Goal: Information Seeking & Learning: Compare options

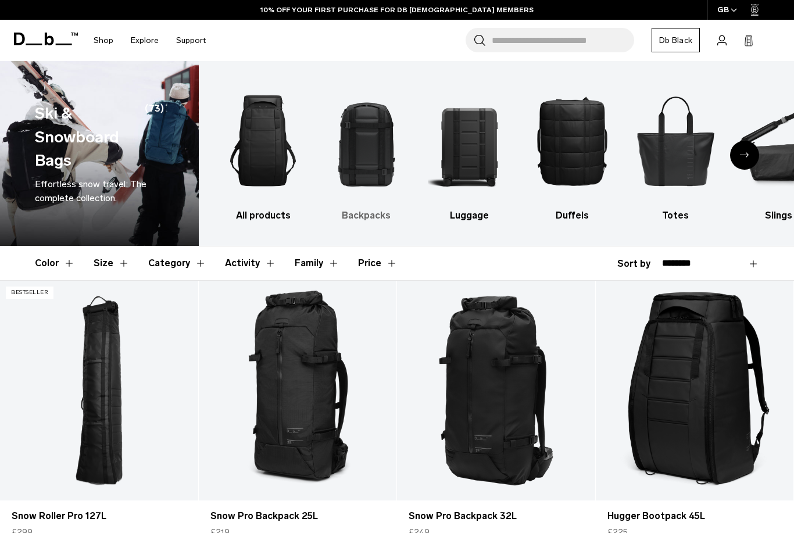
click at [363, 148] on img "2 / 10" at bounding box center [366, 140] width 82 height 124
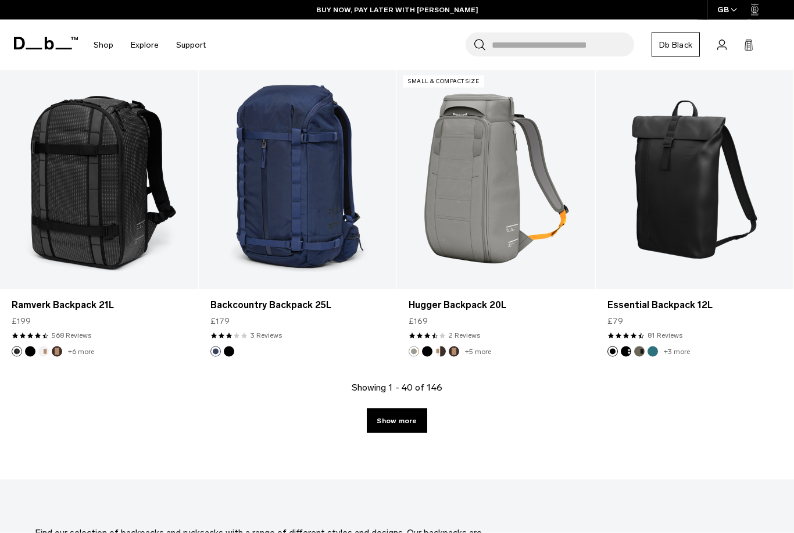
scroll to position [3007, 0]
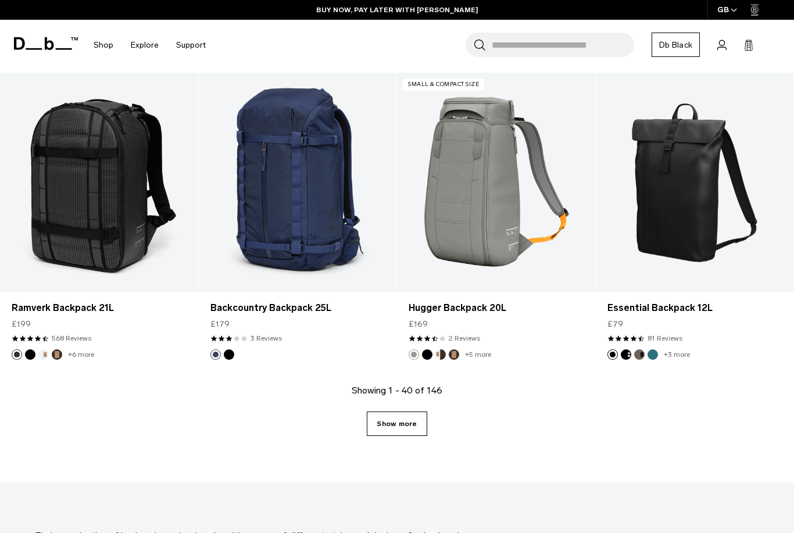
click at [398, 428] on link "Show more" at bounding box center [397, 423] width 60 height 24
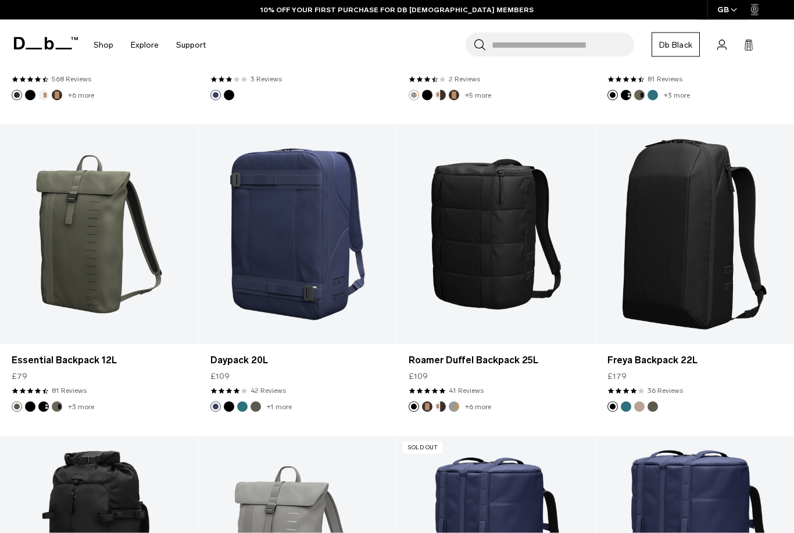
scroll to position [3267, 0]
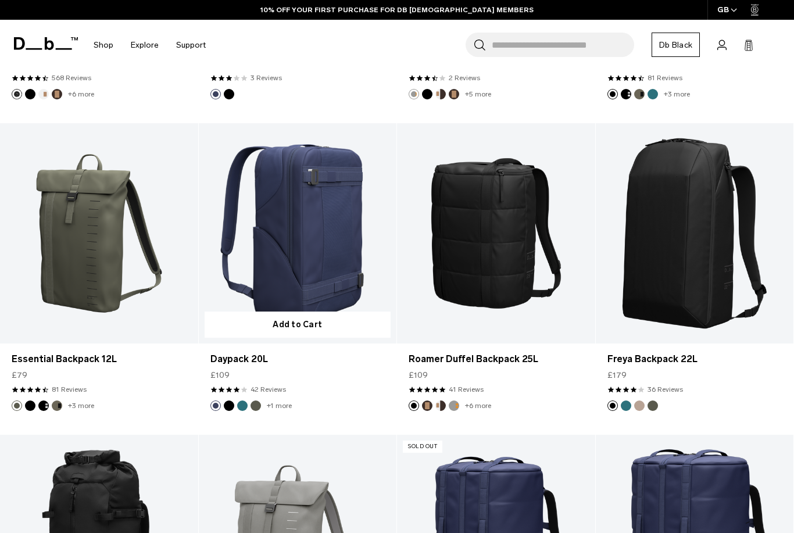
click at [244, 405] on button "Midnight Teal" at bounding box center [242, 405] width 10 height 10
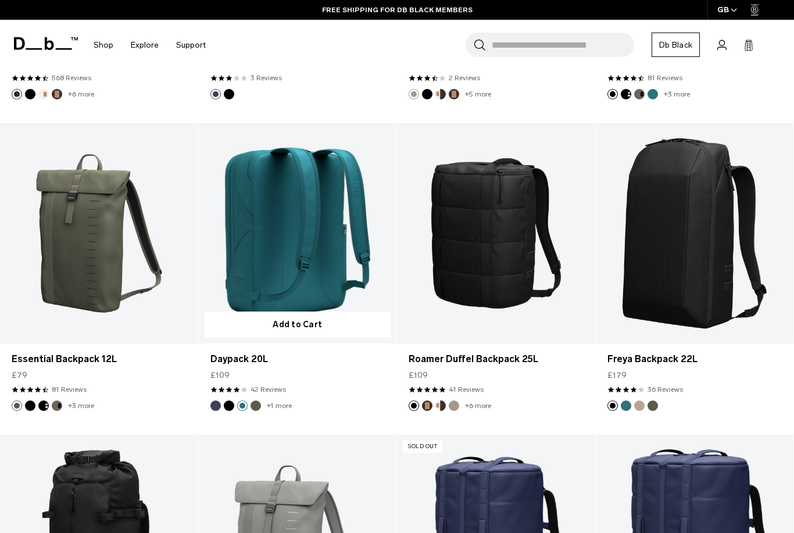
click at [286, 243] on link "Daypack 20L Midnight Teal" at bounding box center [298, 233] width 198 height 220
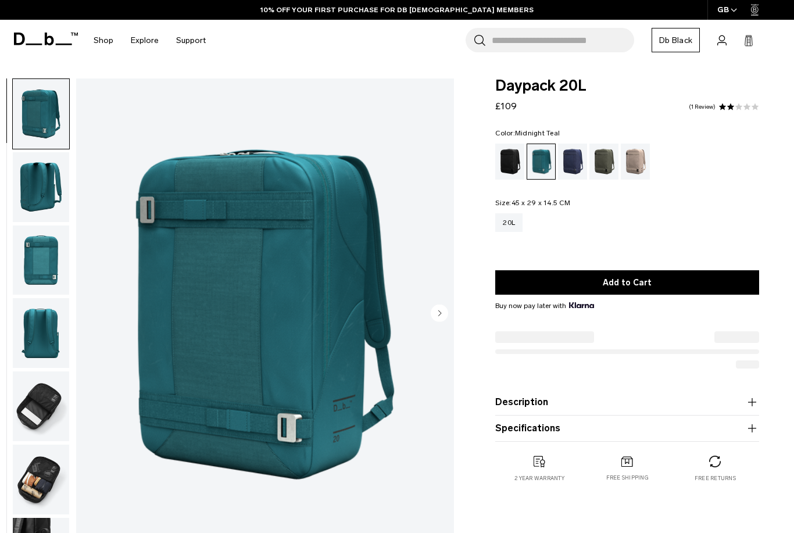
click at [49, 191] on img "button" at bounding box center [41, 187] width 56 height 70
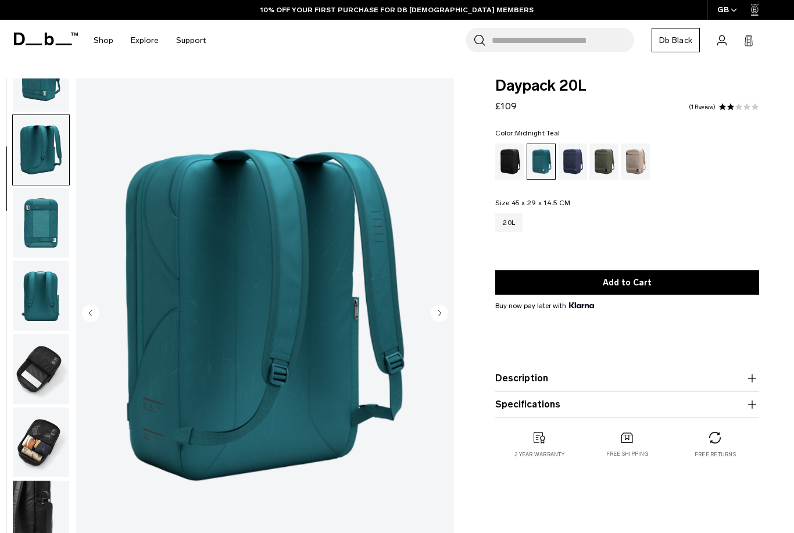
scroll to position [41, 0]
click at [42, 252] on img "button" at bounding box center [41, 223] width 56 height 70
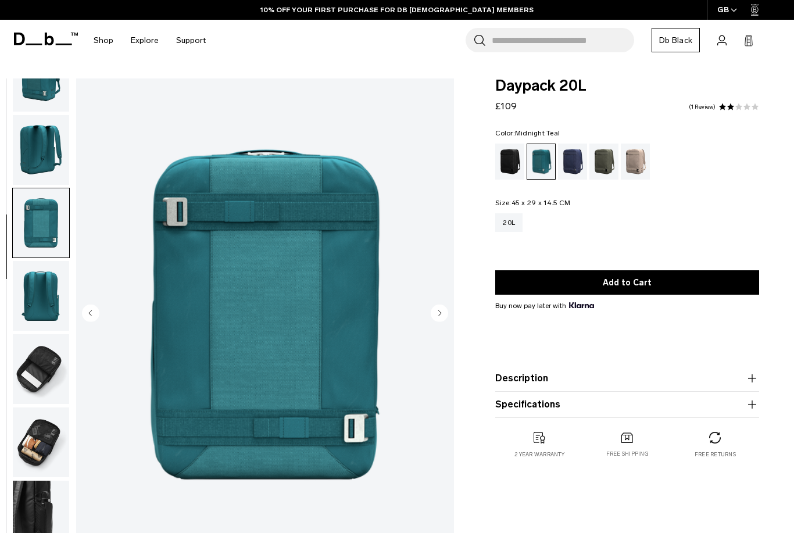
click at [44, 364] on img "button" at bounding box center [41, 369] width 56 height 70
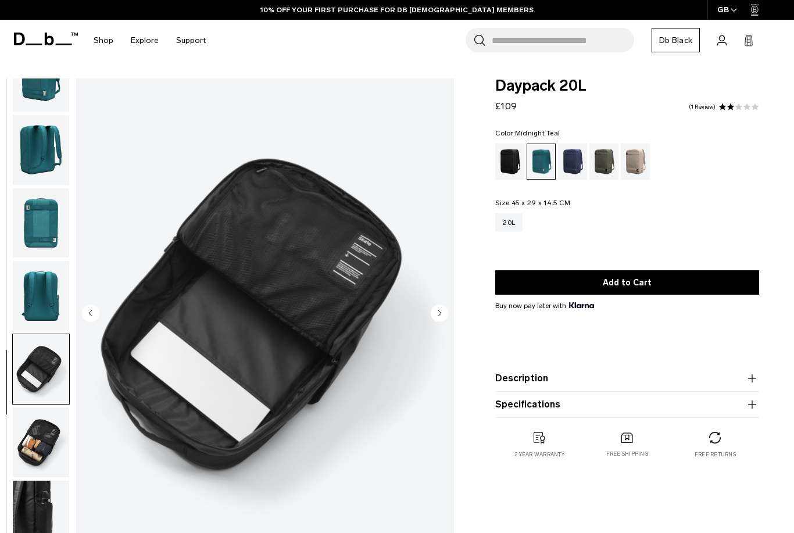
click at [45, 426] on img "button" at bounding box center [41, 442] width 56 height 70
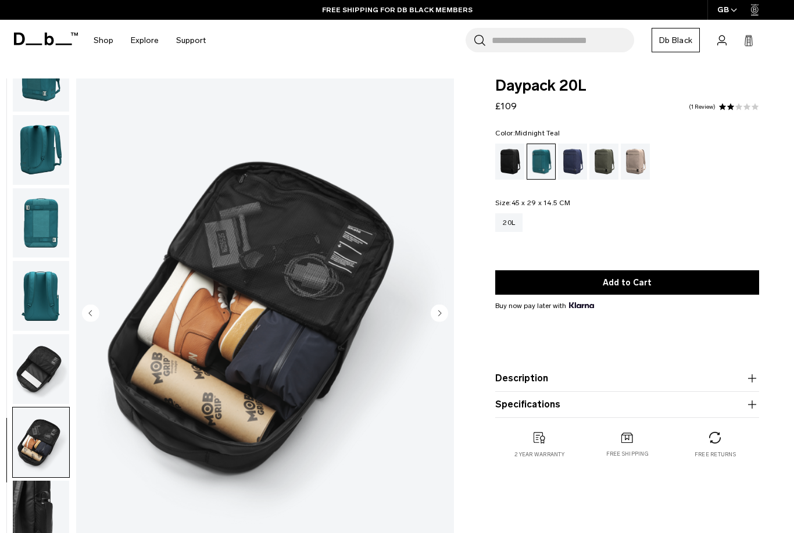
click at [46, 493] on img "button" at bounding box center [41, 515] width 56 height 70
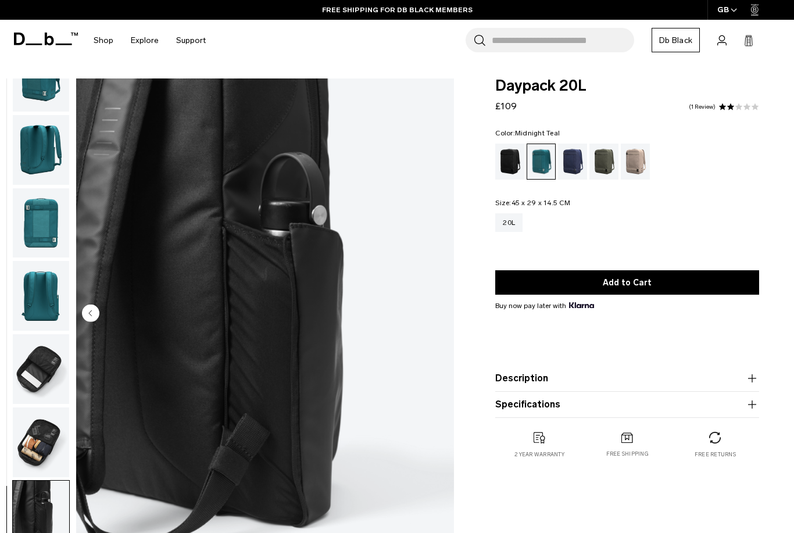
click at [51, 150] on img "button" at bounding box center [41, 150] width 56 height 70
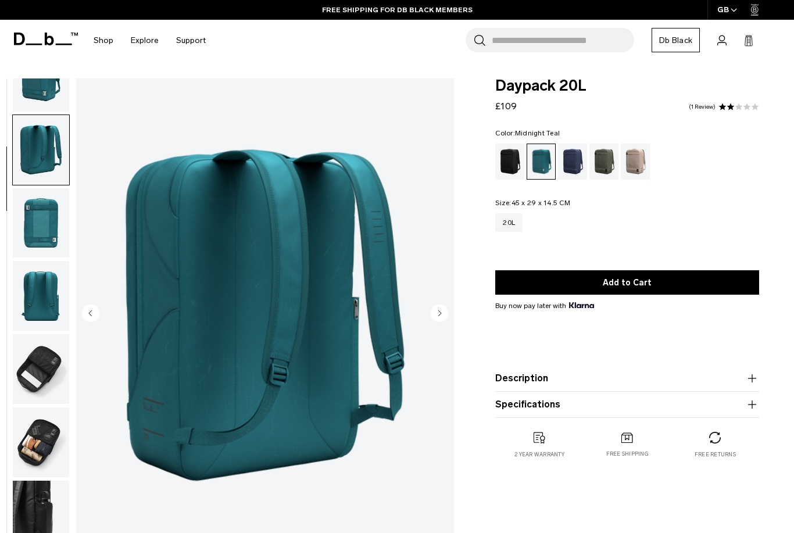
click at [49, 89] on img "button" at bounding box center [41, 77] width 56 height 70
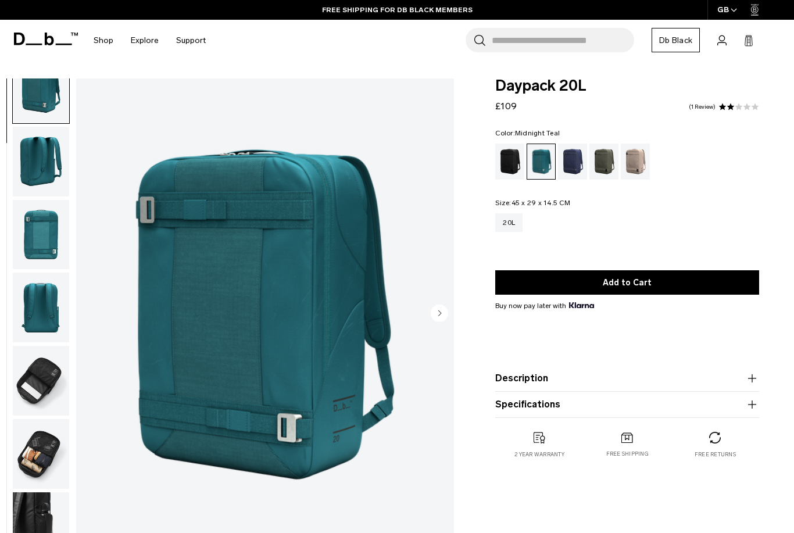
scroll to position [0, 0]
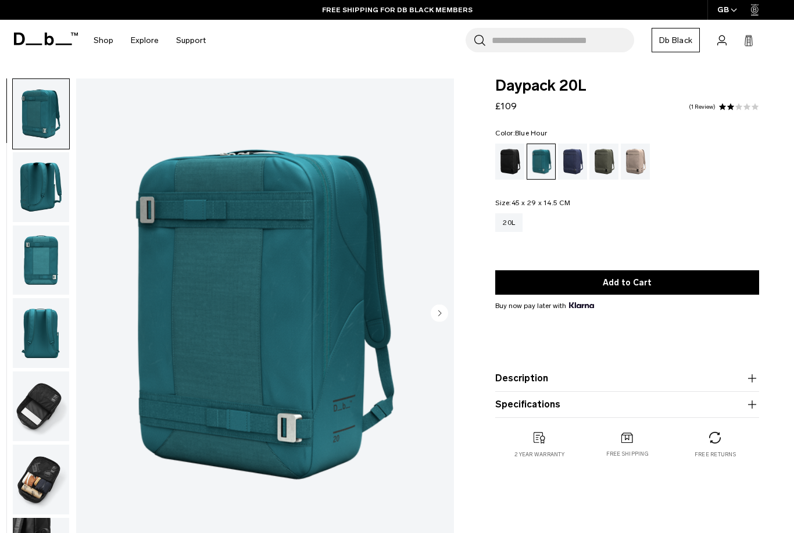
click at [577, 159] on div "Blue Hour" at bounding box center [573, 161] width 30 height 36
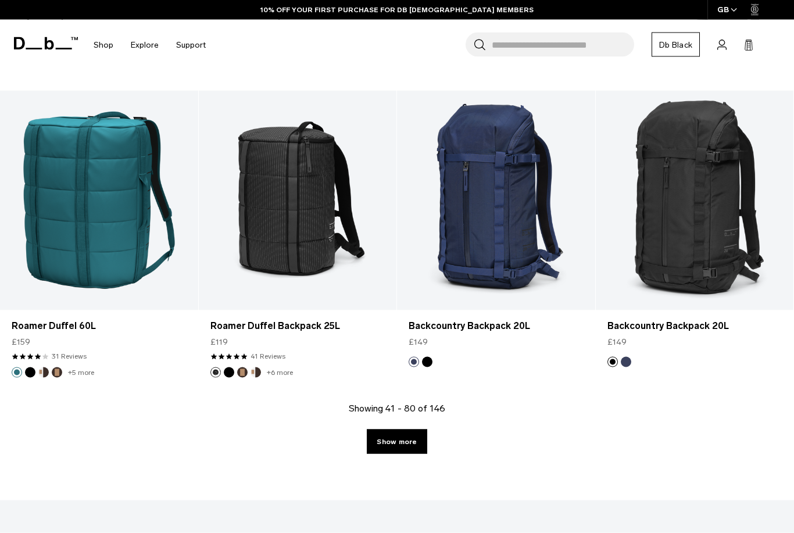
scroll to position [3169, 0]
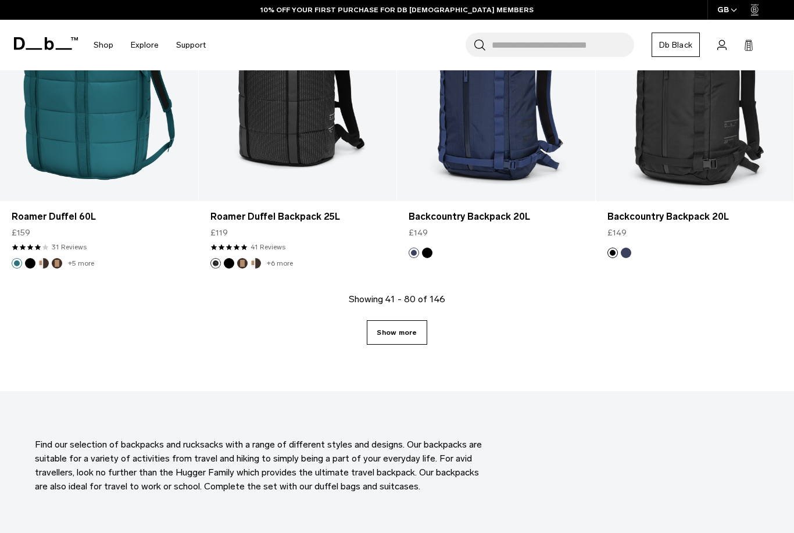
click at [403, 329] on link "Show more" at bounding box center [397, 332] width 60 height 24
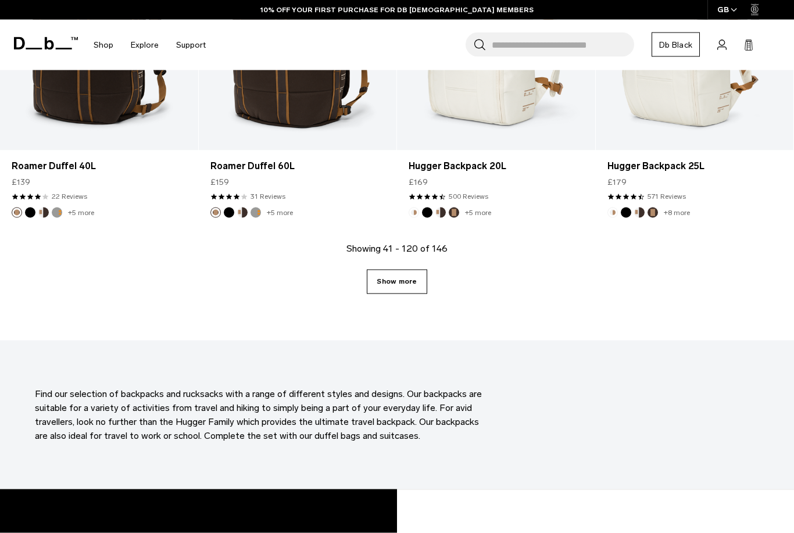
scroll to position [6344, 0]
click at [410, 280] on link "Show more" at bounding box center [397, 281] width 60 height 24
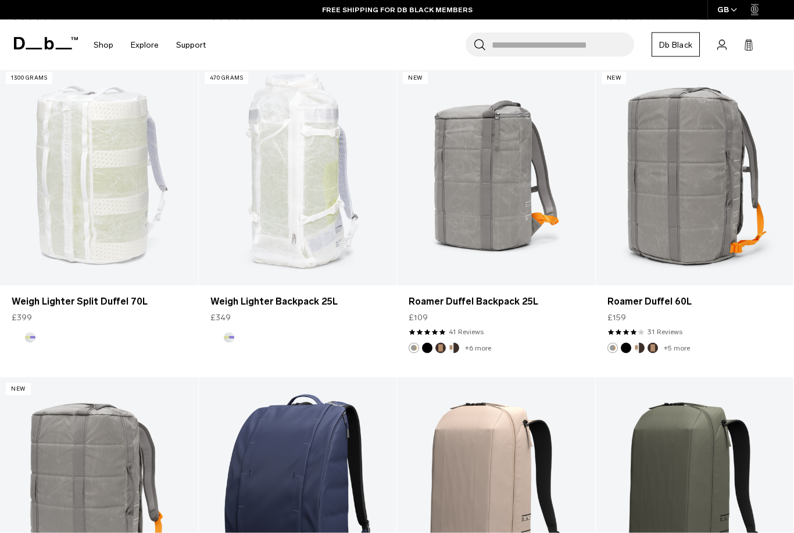
scroll to position [6830, 0]
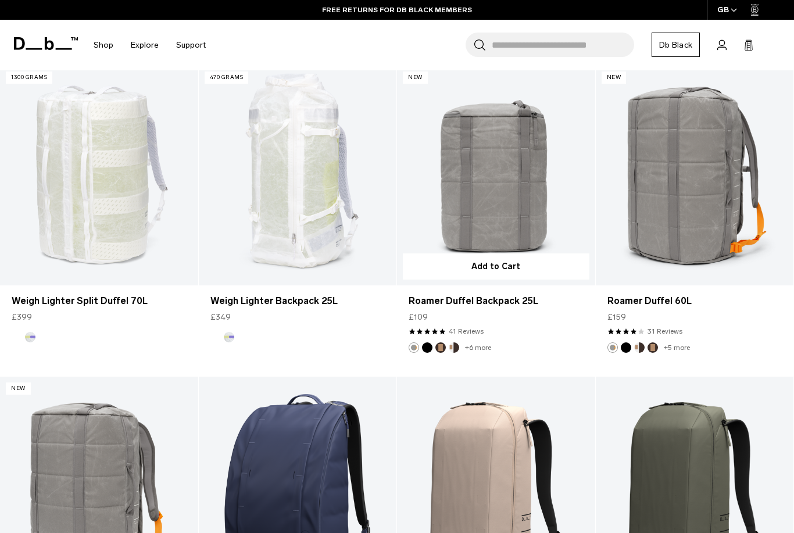
click at [430, 346] on button "Black Out" at bounding box center [427, 347] width 10 height 10
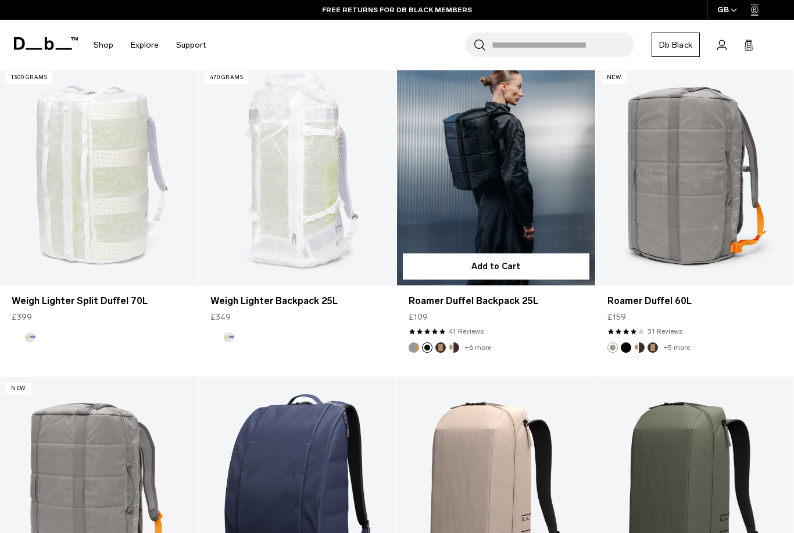
click at [442, 346] on button "Espresso" at bounding box center [440, 347] width 10 height 10
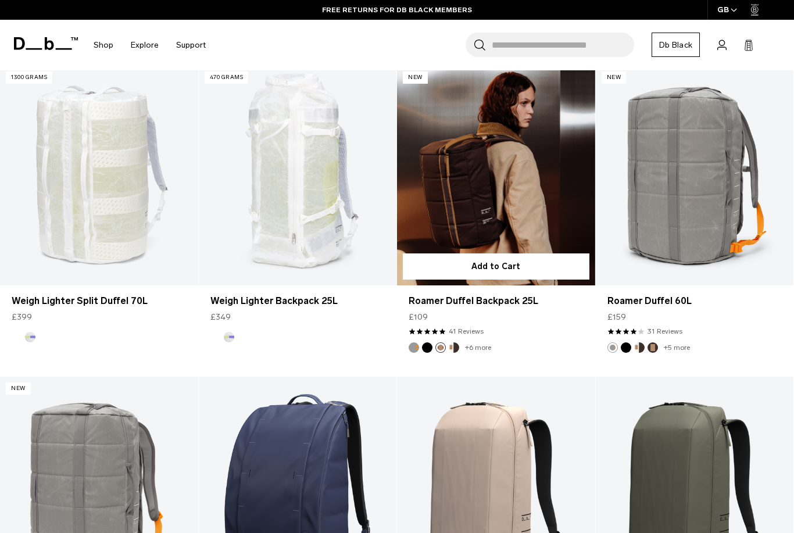
click at [456, 350] on button "Cappuccino" at bounding box center [453, 347] width 10 height 10
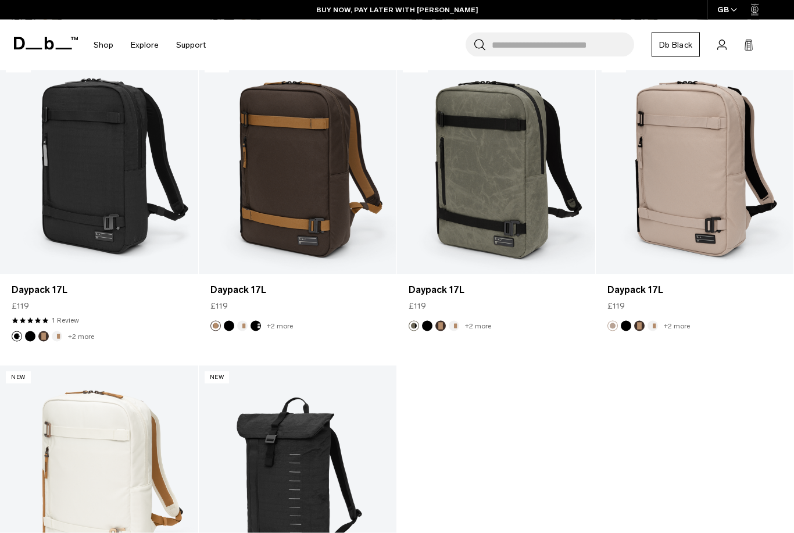
scroll to position [8103, 0]
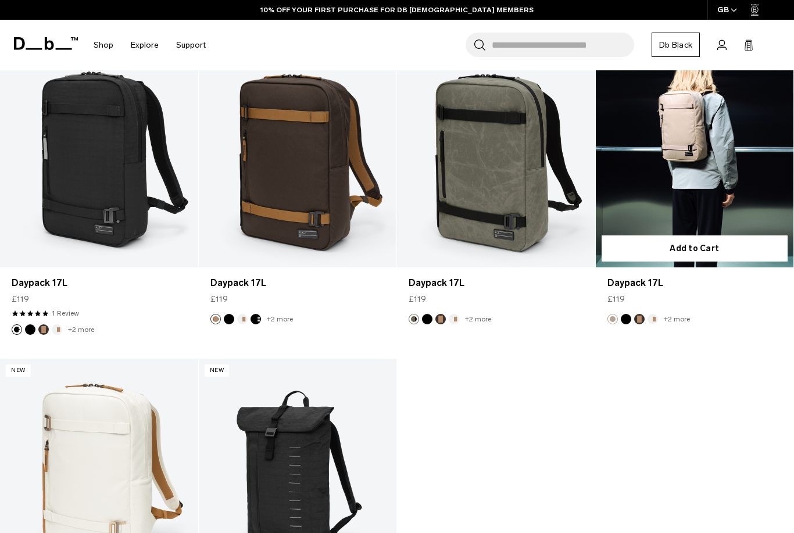
click at [695, 181] on link "Daypack 17L" at bounding box center [694, 158] width 198 height 220
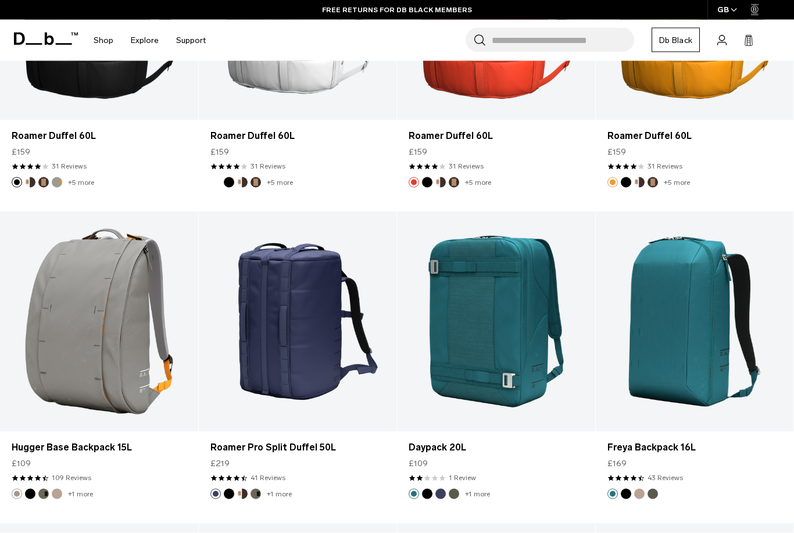
scroll to position [2308, 0]
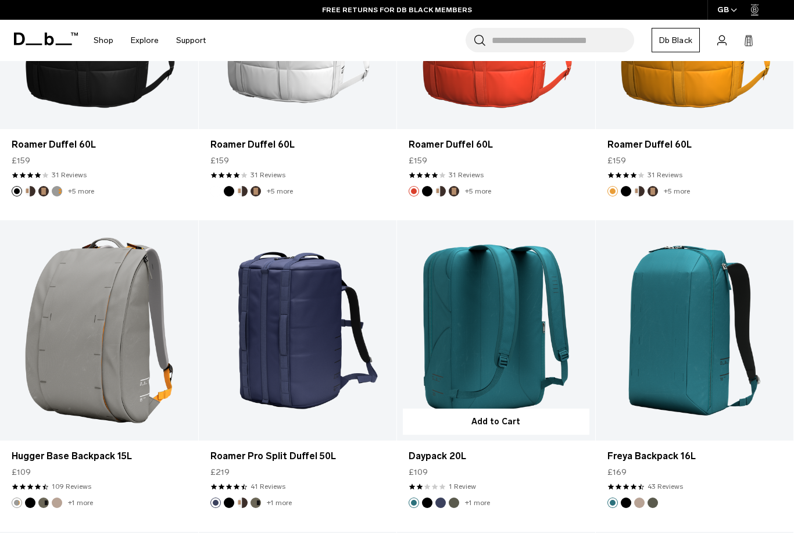
click at [518, 349] on link "Daypack 20L" at bounding box center [496, 330] width 198 height 220
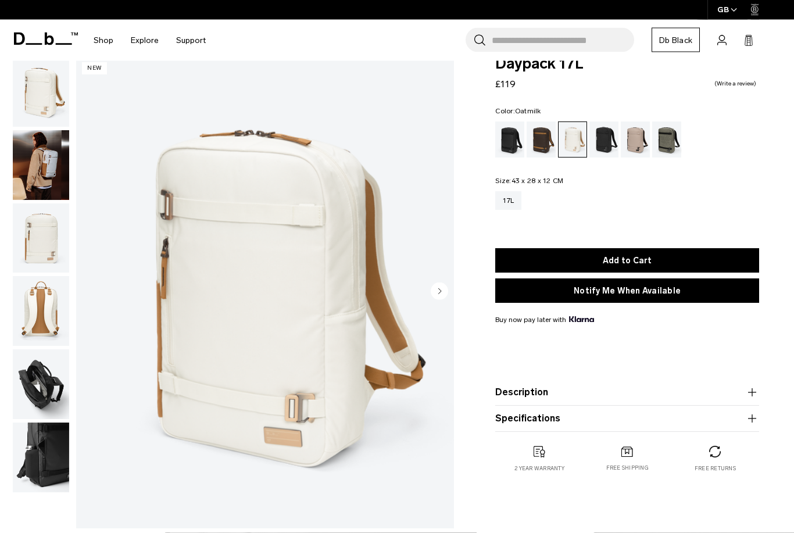
scroll to position [19, 0]
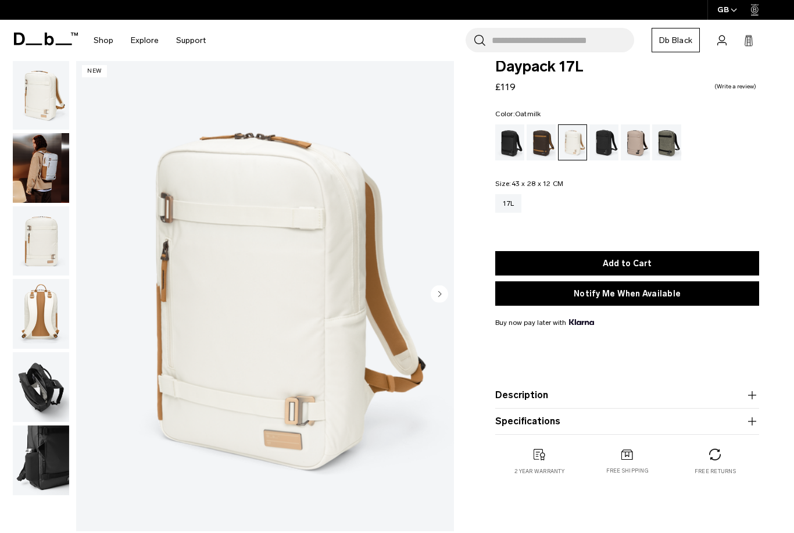
click at [37, 153] on img "button" at bounding box center [41, 168] width 56 height 70
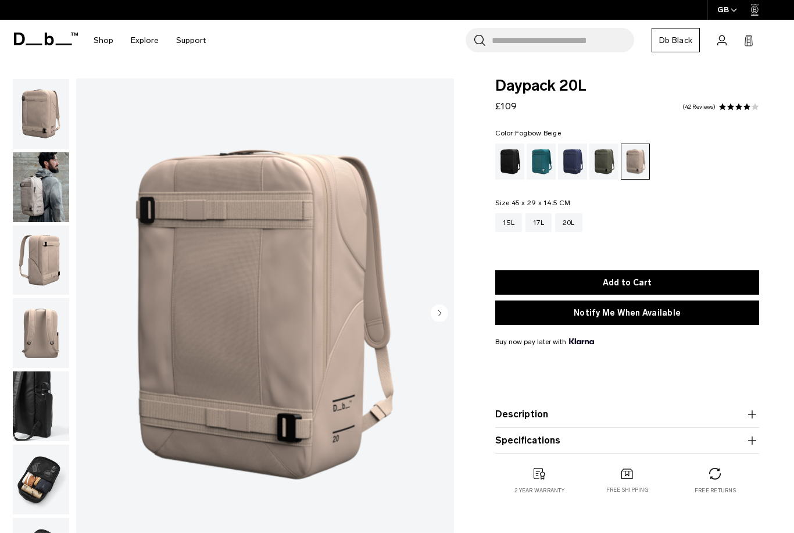
click at [44, 192] on img "button" at bounding box center [41, 187] width 56 height 70
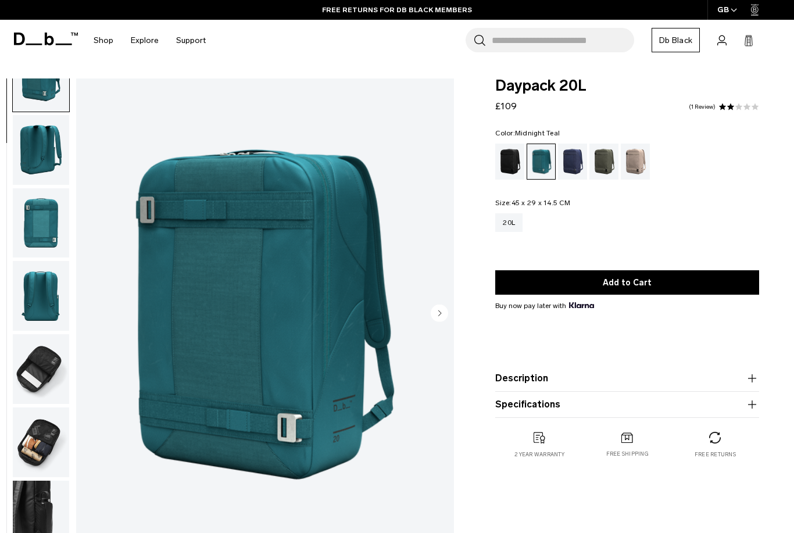
scroll to position [41, 0]
click at [49, 507] on img "button" at bounding box center [41, 515] width 56 height 70
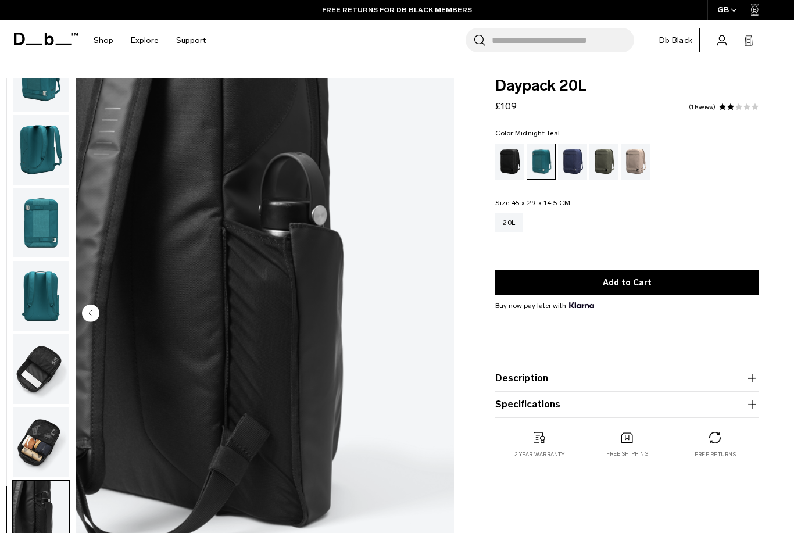
click at [56, 290] on img "button" at bounding box center [41, 296] width 56 height 70
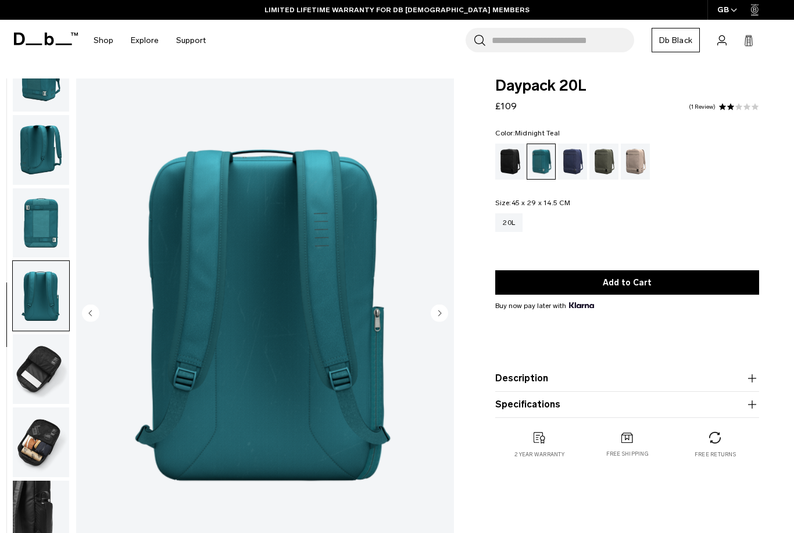
click at [586, 169] on div "Blue Hour" at bounding box center [573, 161] width 30 height 36
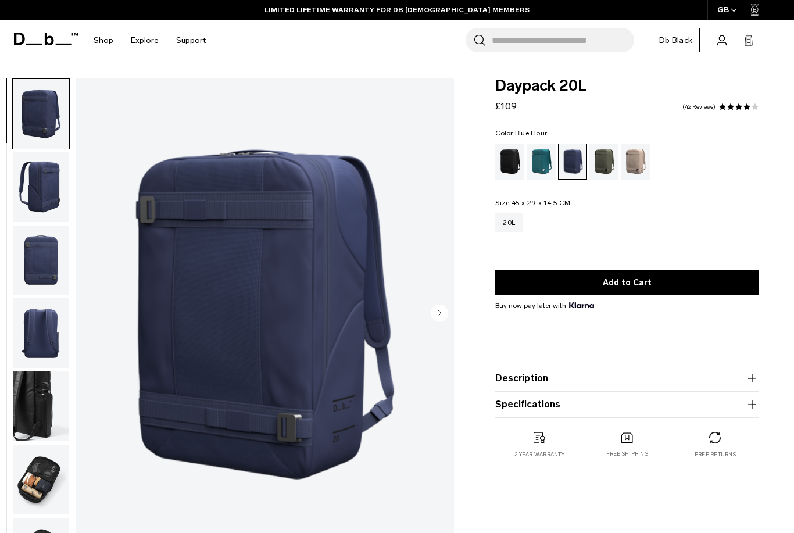
click at [29, 256] on img "button" at bounding box center [41, 260] width 56 height 70
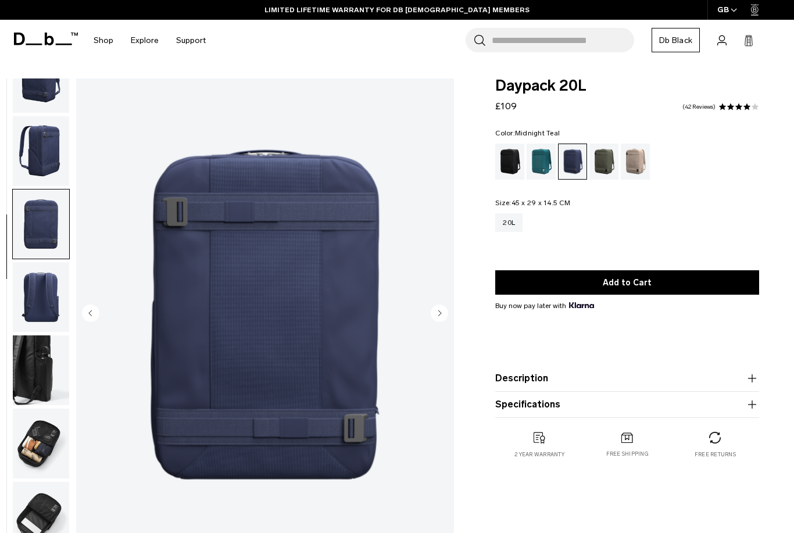
scroll to position [41, 0]
click at [550, 167] on div "Midnight Teal" at bounding box center [541, 161] width 30 height 36
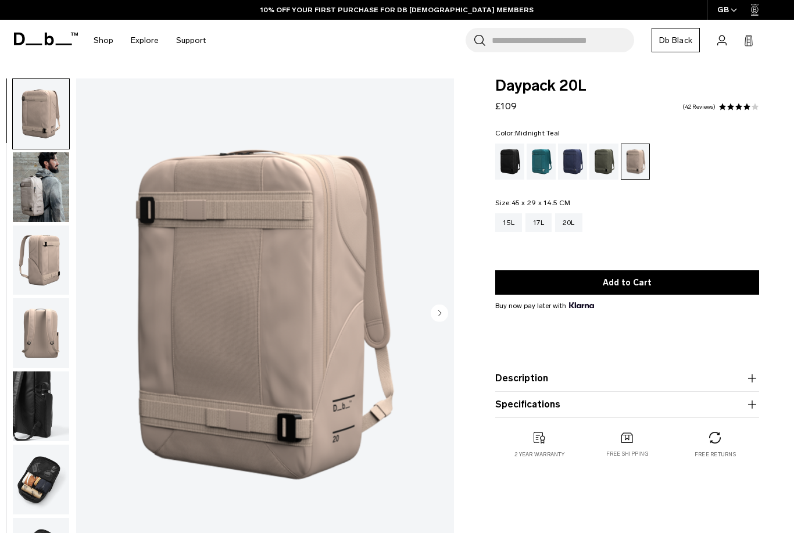
click at [545, 156] on div "Midnight Teal" at bounding box center [541, 161] width 30 height 36
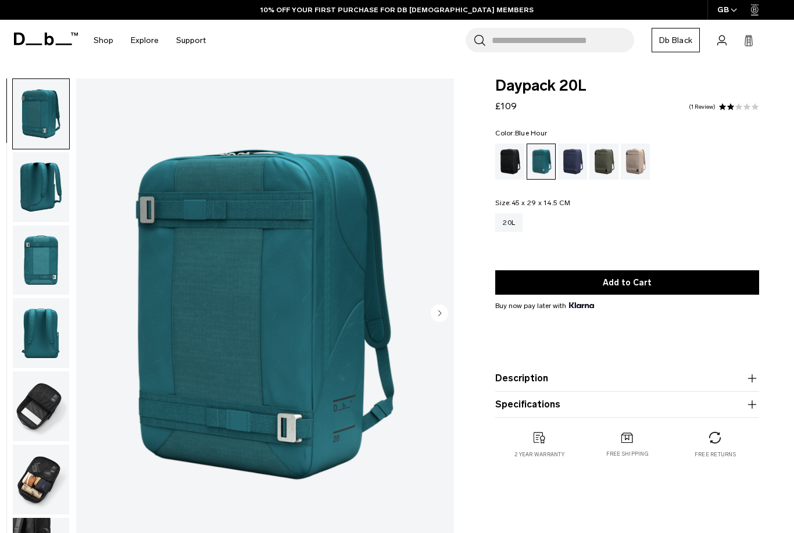
click at [561, 163] on div "Blue Hour" at bounding box center [573, 161] width 30 height 36
click at [574, 166] on div "Blue Hour" at bounding box center [573, 161] width 30 height 36
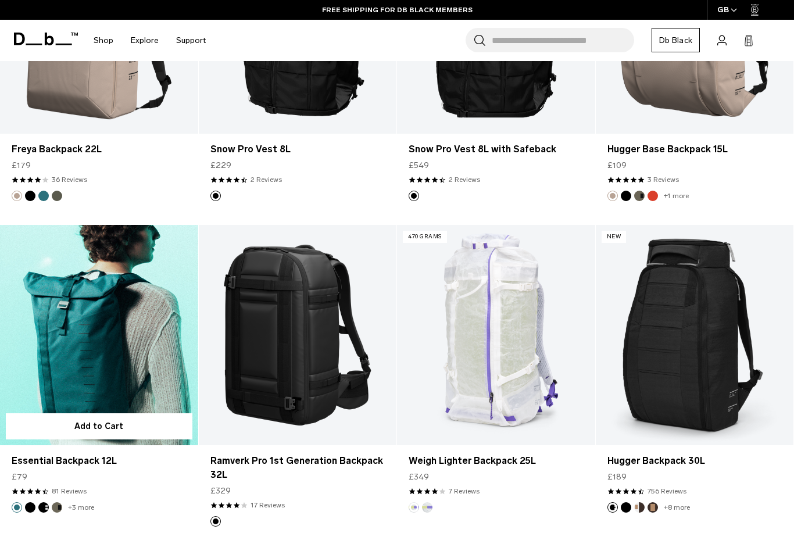
scroll to position [1403, 0]
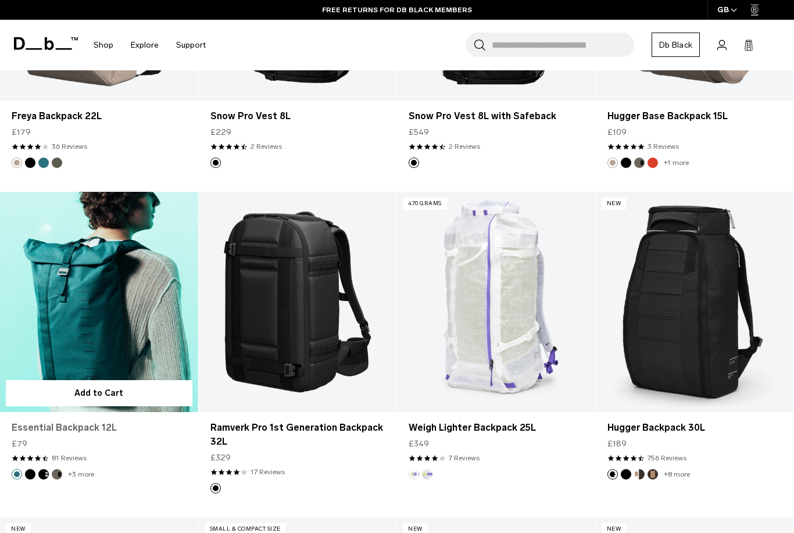
click at [92, 428] on link "Essential Backpack 12L" at bounding box center [99, 428] width 175 height 14
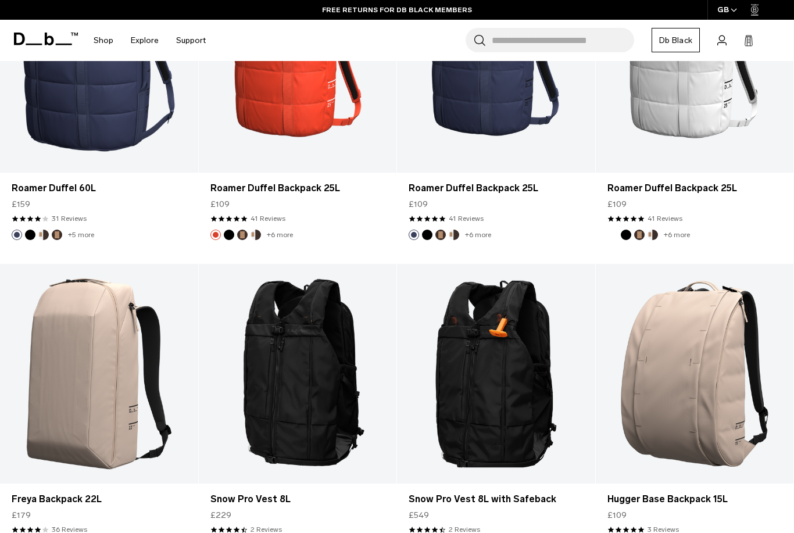
scroll to position [1058, 0]
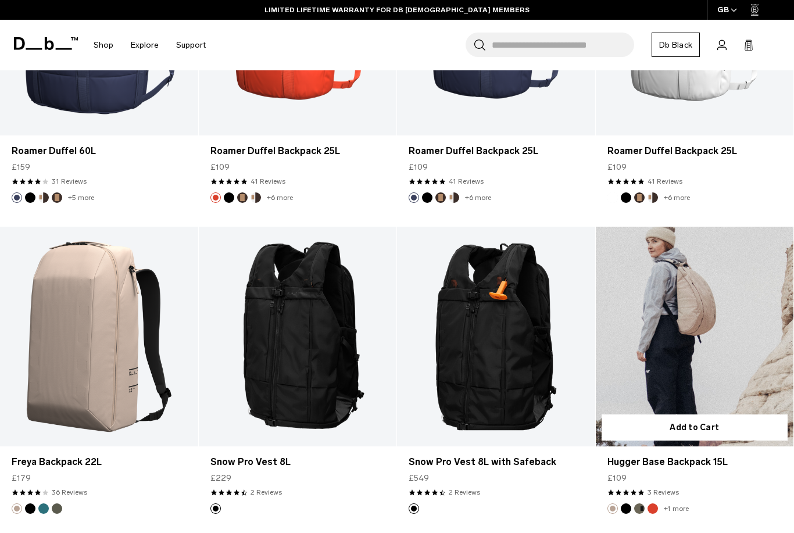
click at [620, 504] on img "Black Out" at bounding box center [625, 508] width 13 height 13
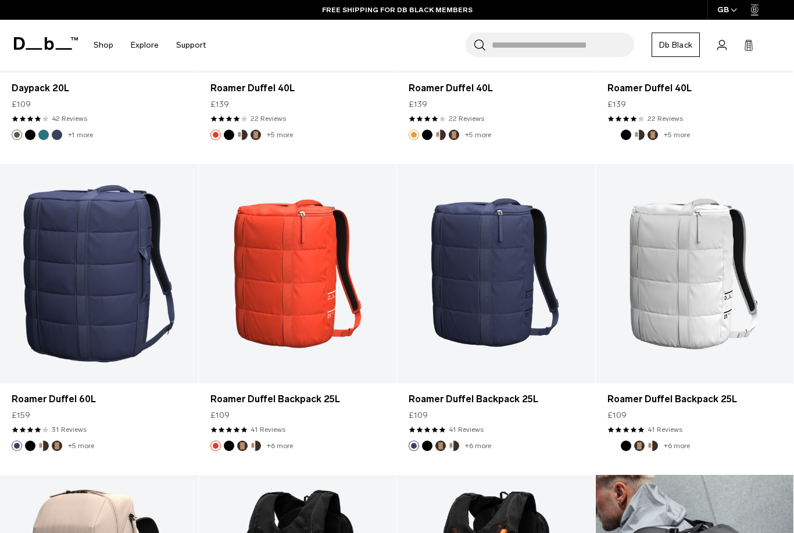
scroll to position [834, 0]
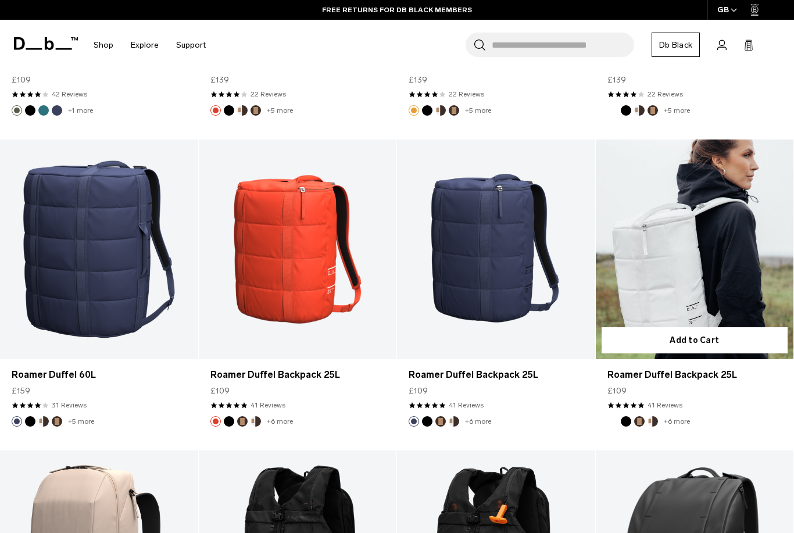
click at [726, 276] on link "Roamer Duffel Backpack 25L" at bounding box center [694, 249] width 198 height 220
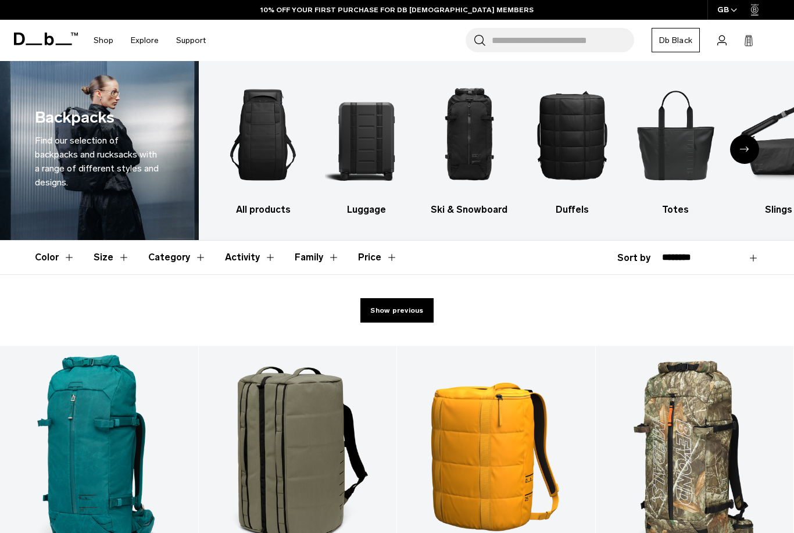
click at [615, 7] on div "10% OFF YOUR FIRST PURCHASE FOR DB [DEMOGRAPHIC_DATA] MEMBERS" at bounding box center [397, 10] width 794 height 20
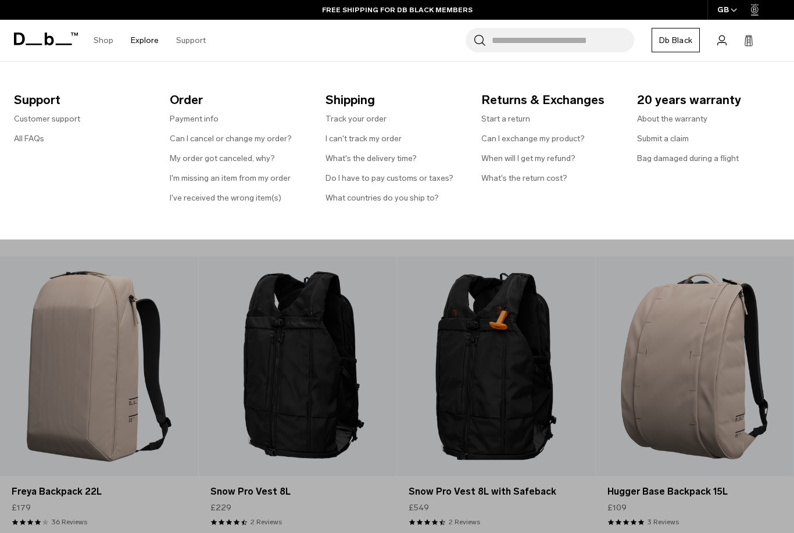
scroll to position [875, 0]
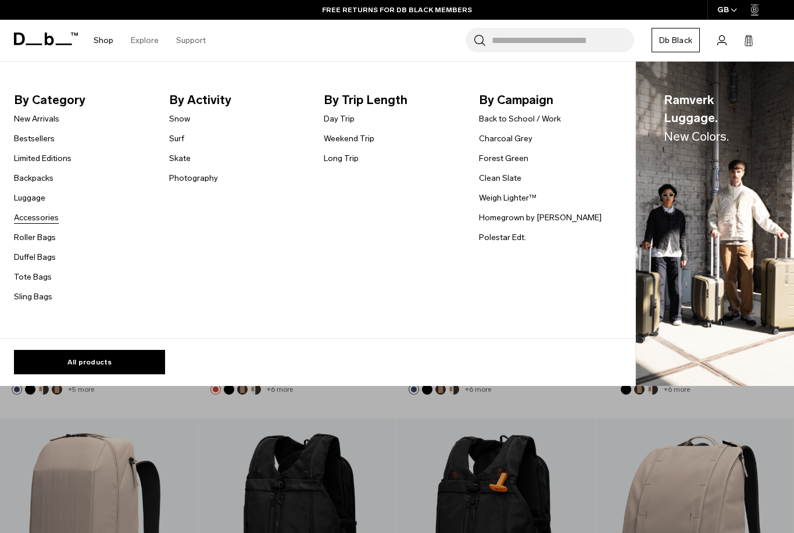
click at [37, 216] on link "Accessories" at bounding box center [36, 217] width 45 height 12
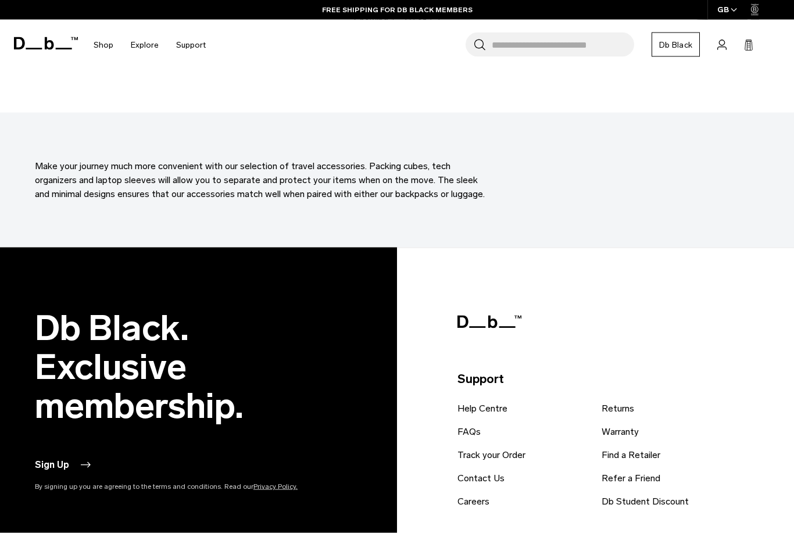
scroll to position [3689, 0]
